Goal: Check status: Check status

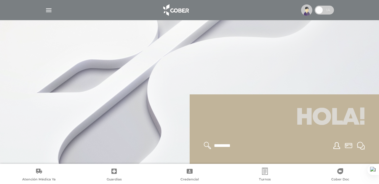
click at [49, 9] on img "button" at bounding box center [48, 10] width 7 height 7
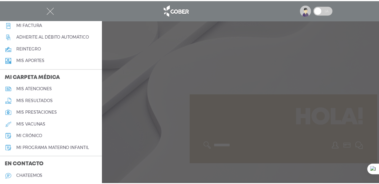
scroll to position [227, 0]
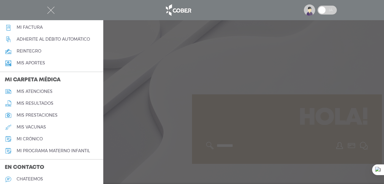
click at [36, 92] on h5 "mis atenciones" at bounding box center [35, 91] width 36 height 5
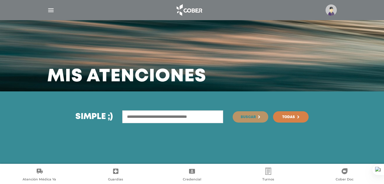
click at [53, 10] on img "button" at bounding box center [50, 10] width 7 height 7
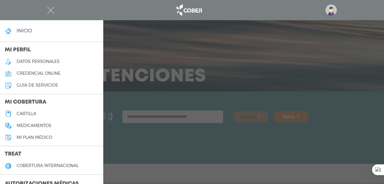
scroll to position [22, 0]
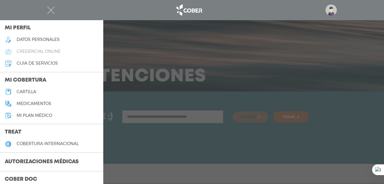
click at [55, 49] on h5 "credencial online" at bounding box center [39, 51] width 44 height 5
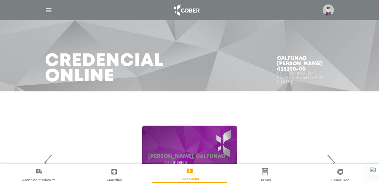
click at [328, 11] on img at bounding box center [328, 9] width 11 height 11
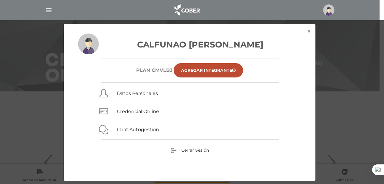
click at [344, 45] on div "× × Calfunao Jorge Luis Plan CMVLB3 Agregar Integrante Datos Personales Credenc…" at bounding box center [191, 102] width 364 height 157
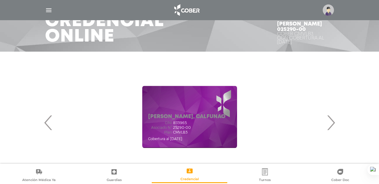
scroll to position [85, 0]
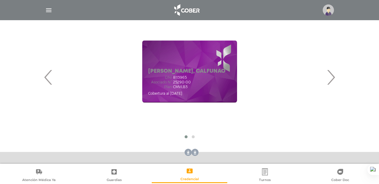
click at [328, 74] on span "›" at bounding box center [331, 77] width 12 height 32
click at [43, 76] on span "‹" at bounding box center [49, 77] width 12 height 32
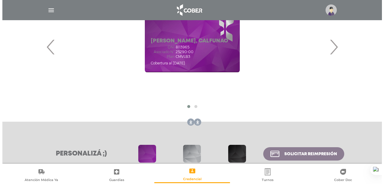
scroll to position [147, 0]
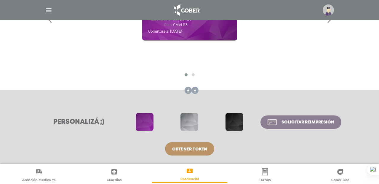
click at [264, 176] on link "Turnos" at bounding box center [264, 175] width 75 height 15
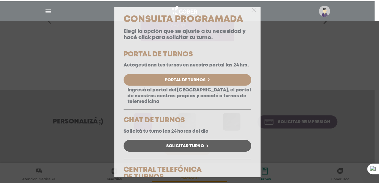
scroll to position [0, 0]
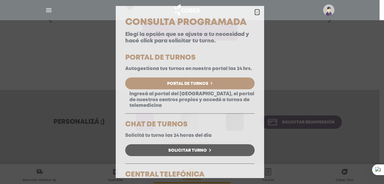
click at [255, 13] on icon "button" at bounding box center [257, 12] width 4 height 4
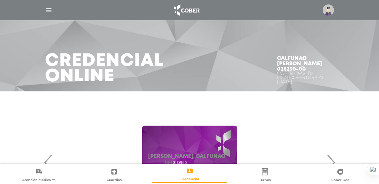
click at [48, 7] on img "button" at bounding box center [48, 10] width 7 height 7
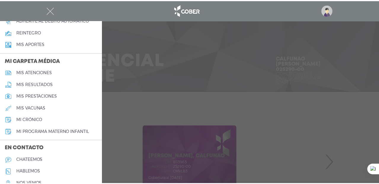
scroll to position [248, 0]
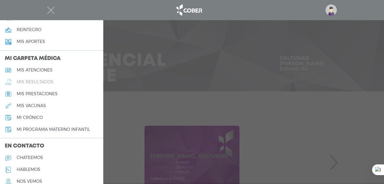
click at [27, 78] on link "mis resultados" at bounding box center [51, 82] width 103 height 12
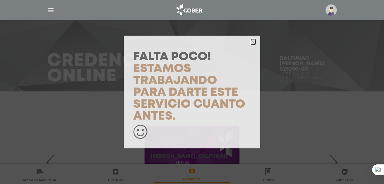
click at [253, 40] on icon "button" at bounding box center [253, 42] width 4 height 4
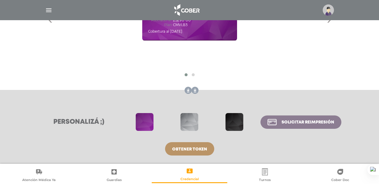
scroll to position [0, 0]
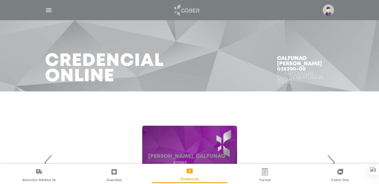
click at [183, 12] on img at bounding box center [186, 10] width 31 height 14
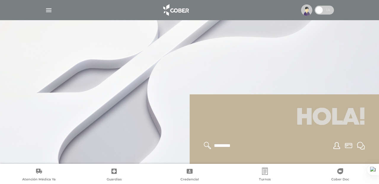
scroll to position [71, 0]
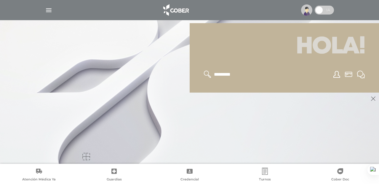
click at [226, 73] on input "text" at bounding box center [237, 75] width 49 height 8
type input "**********"
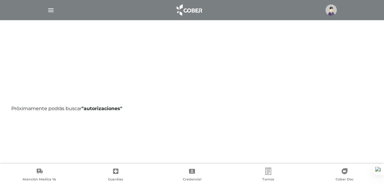
click at [52, 15] on div at bounding box center [192, 10] width 304 height 14
click at [52, 12] on img "button" at bounding box center [50, 10] width 7 height 7
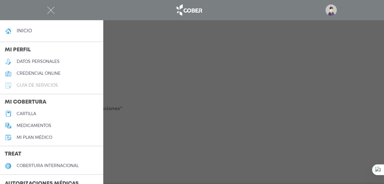
click at [42, 85] on h5 "guía de servicios" at bounding box center [37, 85] width 41 height 5
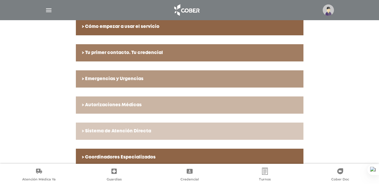
scroll to position [147, 0]
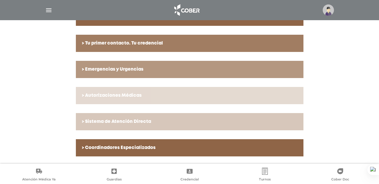
click at [133, 96] on h6 "> Autorizaciones Médicas" at bounding box center [190, 95] width 216 height 5
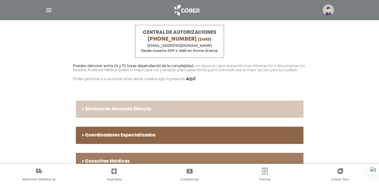
scroll to position [272, 0]
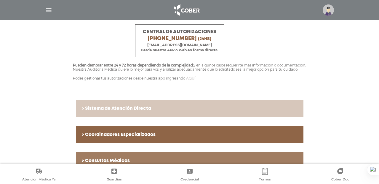
click at [189, 80] on link "AQUÍ" at bounding box center [190, 78] width 9 height 4
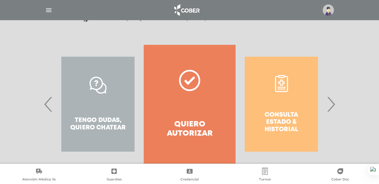
scroll to position [102, 0]
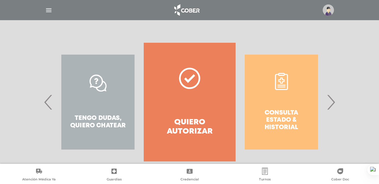
click at [286, 86] on div "Consulta estado & historial" at bounding box center [282, 102] width 92 height 119
click at [333, 103] on span "›" at bounding box center [331, 102] width 12 height 32
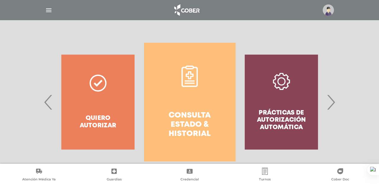
click at [193, 81] on icon at bounding box center [190, 80] width 10 height 1
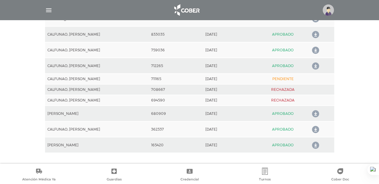
scroll to position [0, 0]
